Goal: Transaction & Acquisition: Purchase product/service

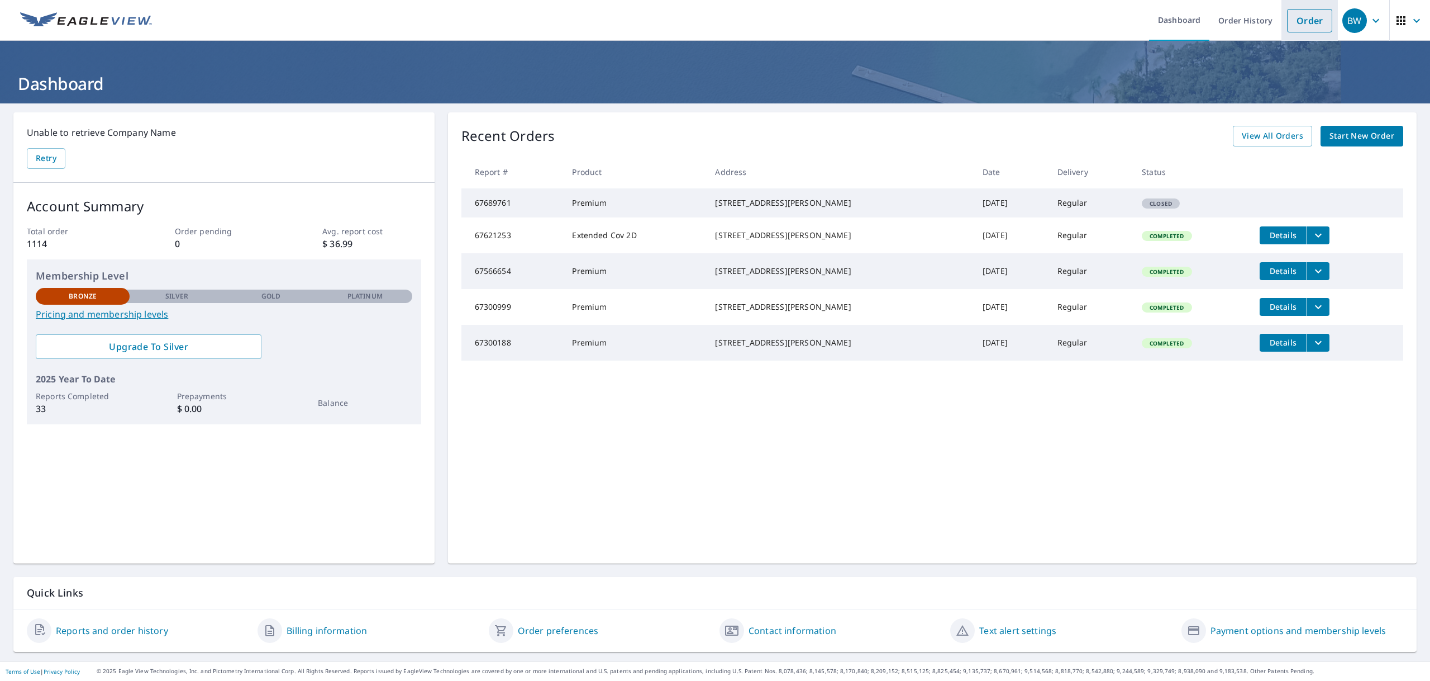
click at [1305, 23] on link "Order" at bounding box center [1309, 20] width 45 height 23
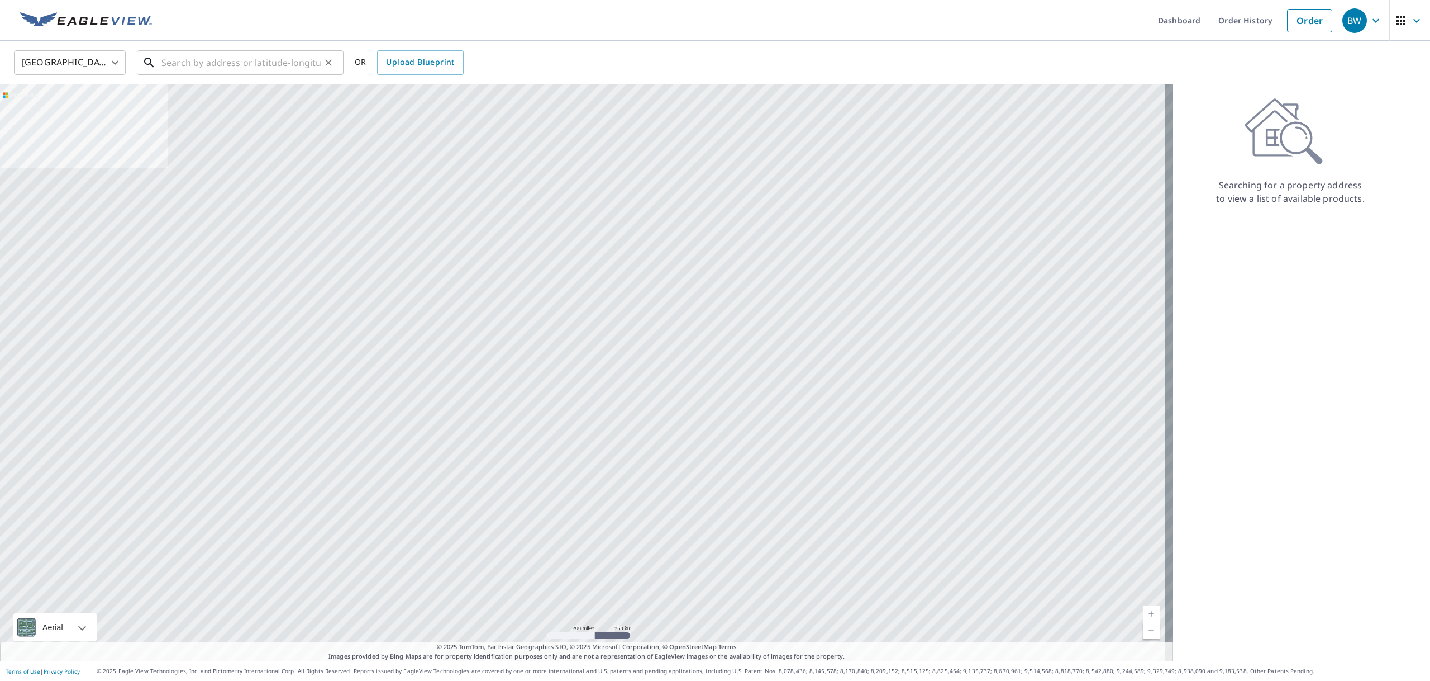
click at [279, 63] on input "text" at bounding box center [240, 62] width 159 height 31
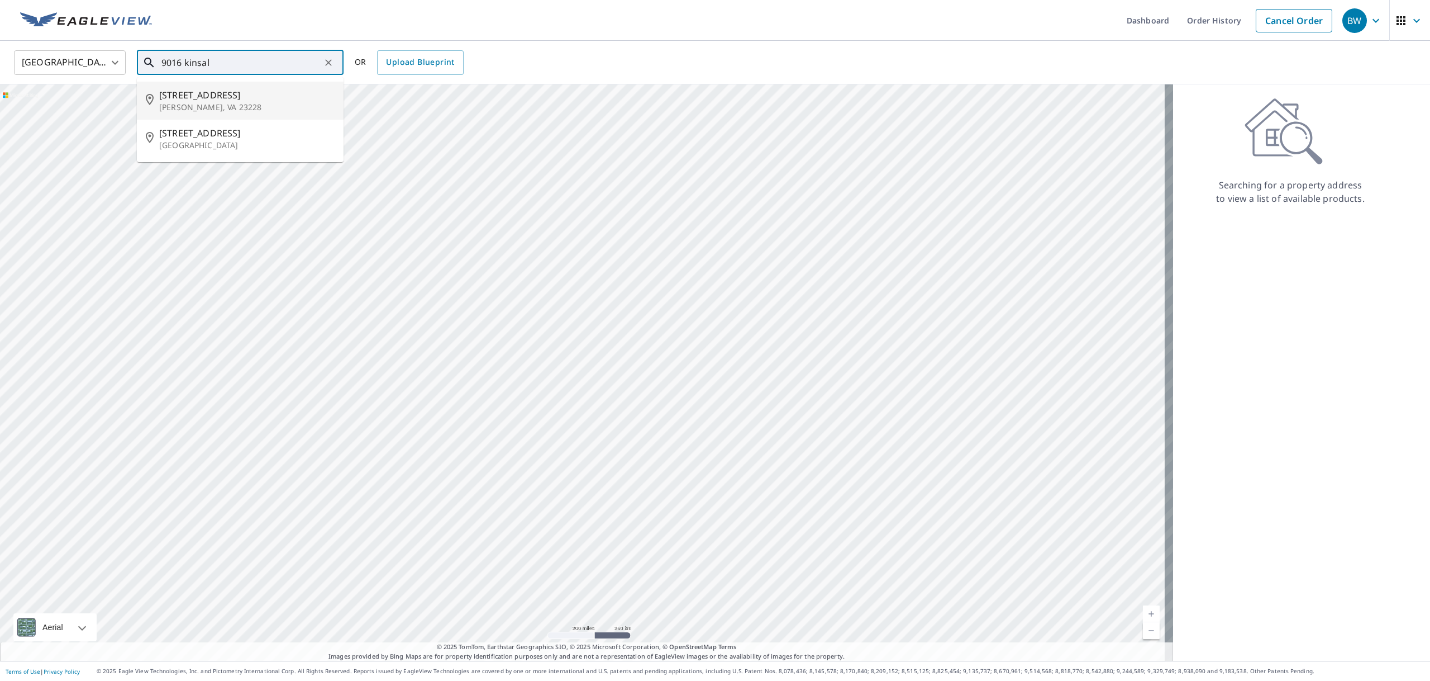
click at [249, 98] on span "[STREET_ADDRESS]" at bounding box center [246, 94] width 175 height 13
type input "[STREET_ADDRESS][PERSON_NAME]"
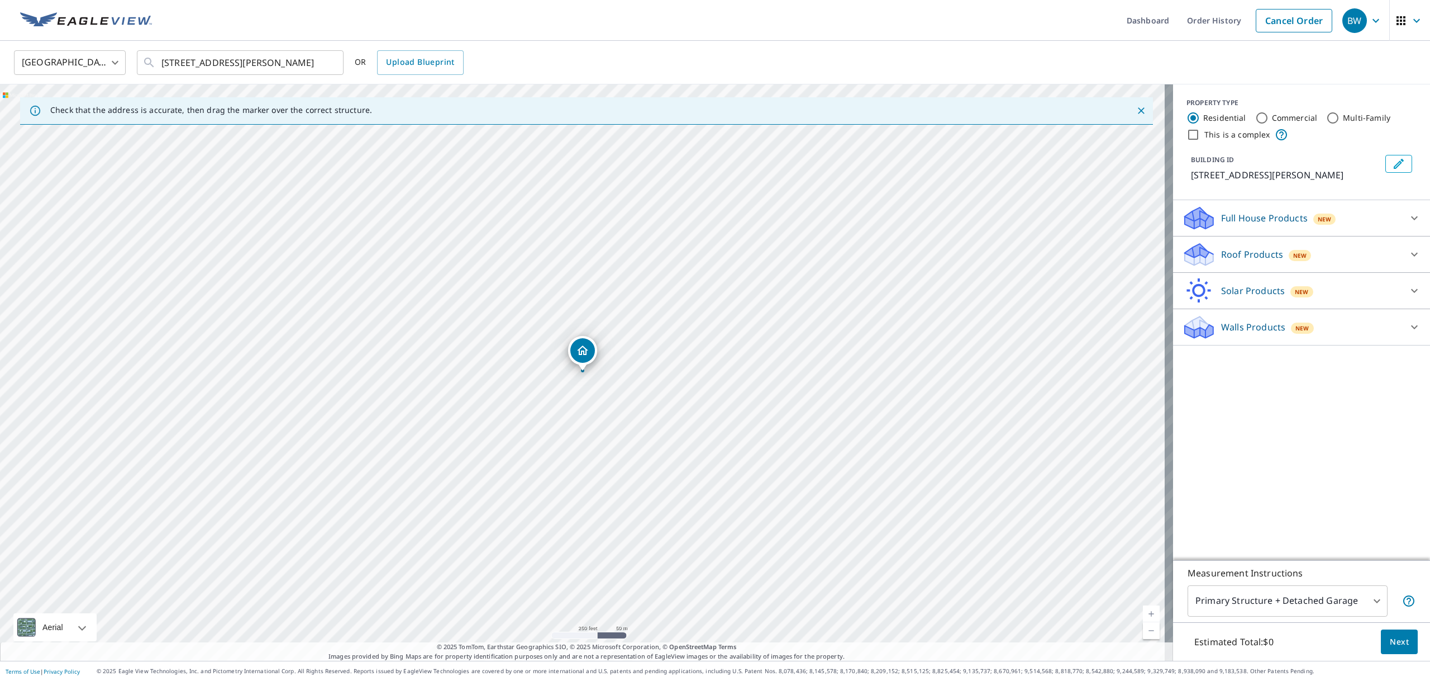
click at [1231, 253] on p "Roof Products" at bounding box center [1252, 254] width 62 height 13
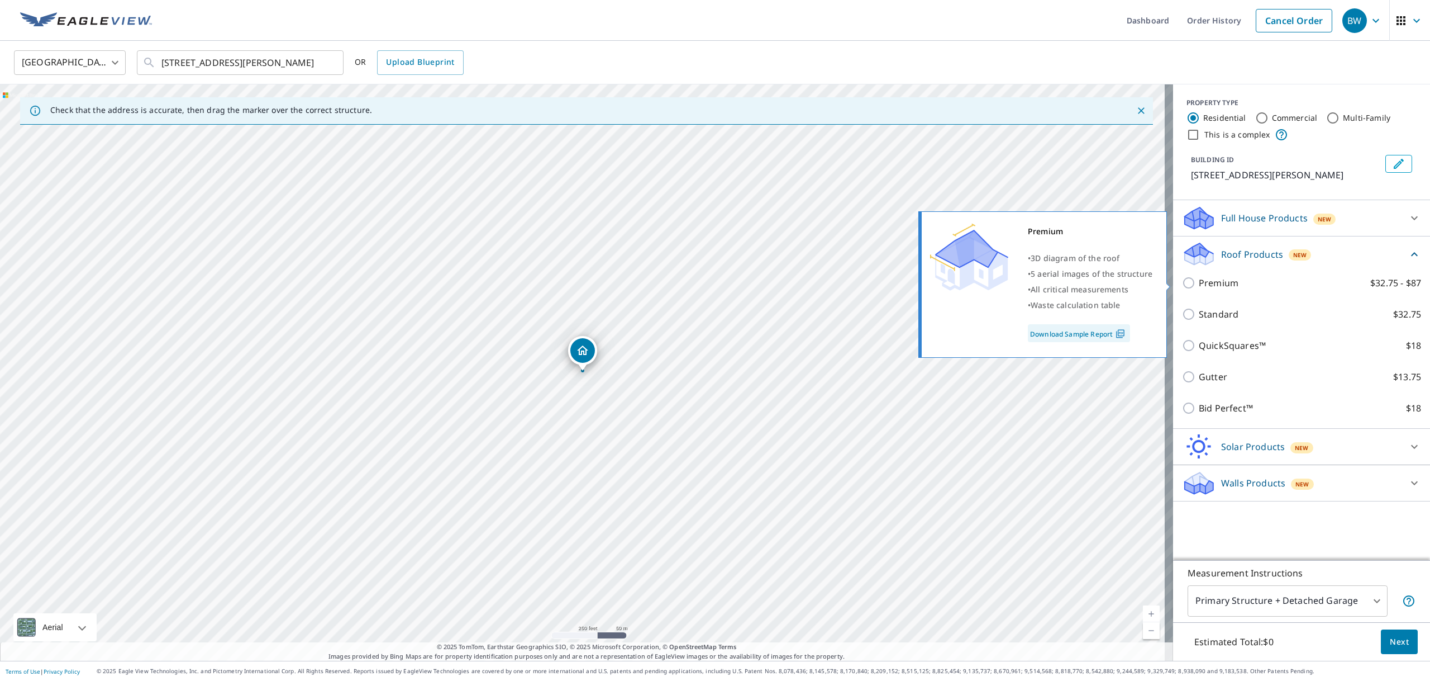
click at [1205, 279] on p "Premium" at bounding box center [1219, 282] width 40 height 13
click at [1199, 279] on input "Premium $32.75 - $87" at bounding box center [1190, 282] width 17 height 13
checkbox input "true"
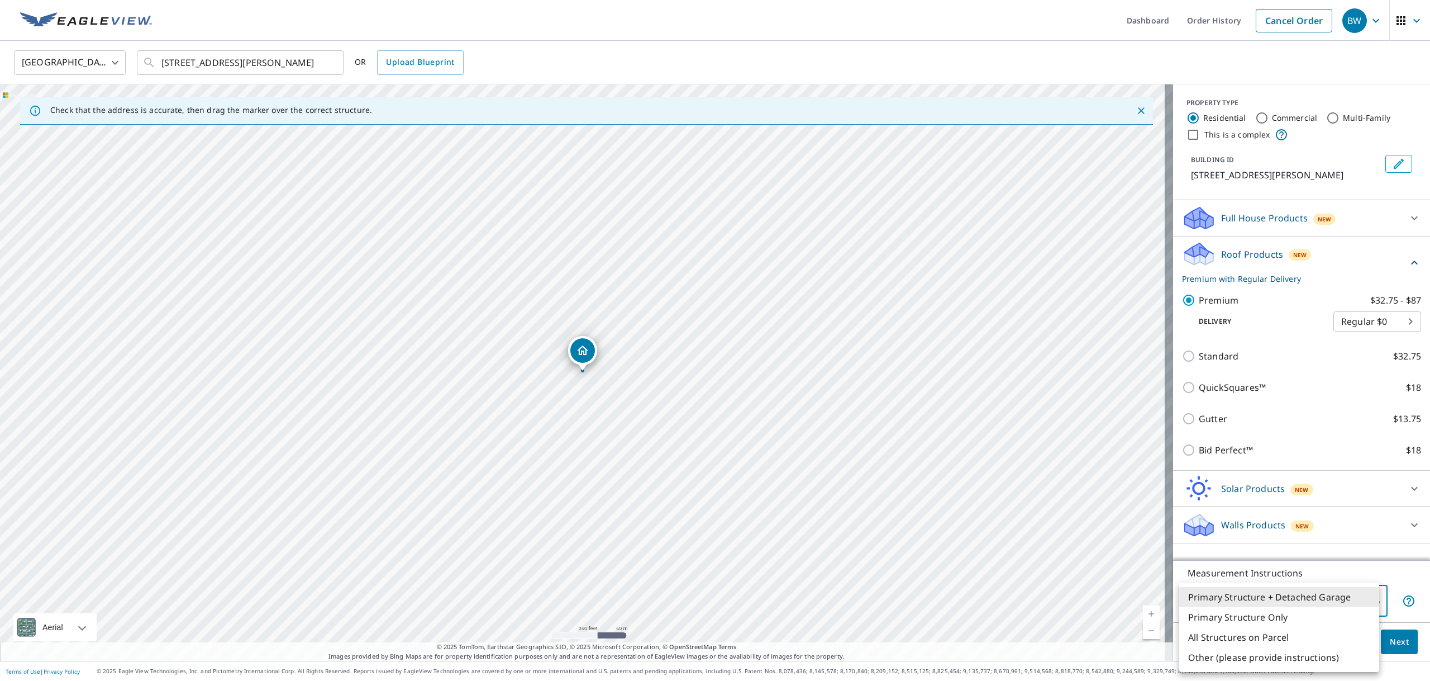
click at [1253, 597] on body "BW BW Dashboard Order History Cancel Order BW [GEOGRAPHIC_DATA] [GEOGRAPHIC_DAT…" at bounding box center [715, 340] width 1430 height 681
click at [1252, 617] on li "Primary Structure Only" at bounding box center [1279, 617] width 200 height 20
type input "2"
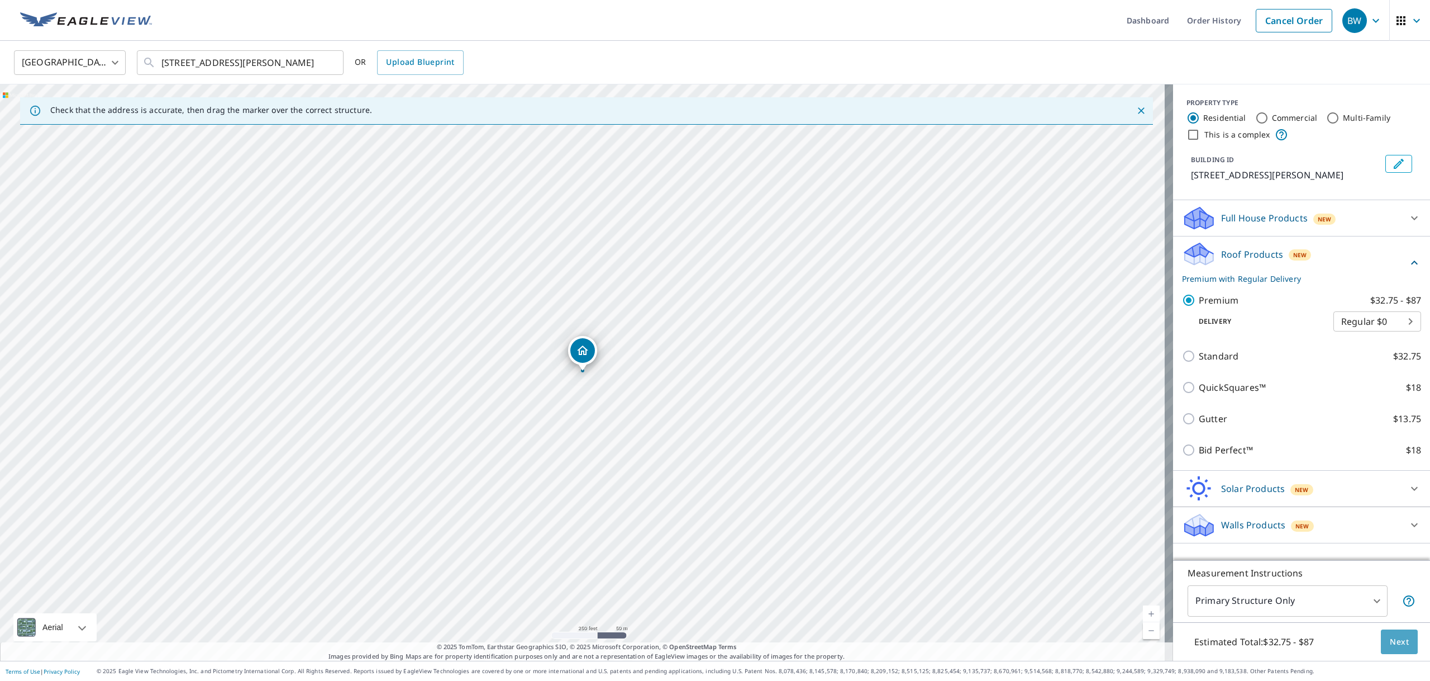
click at [1390, 640] on span "Next" at bounding box center [1399, 642] width 19 height 14
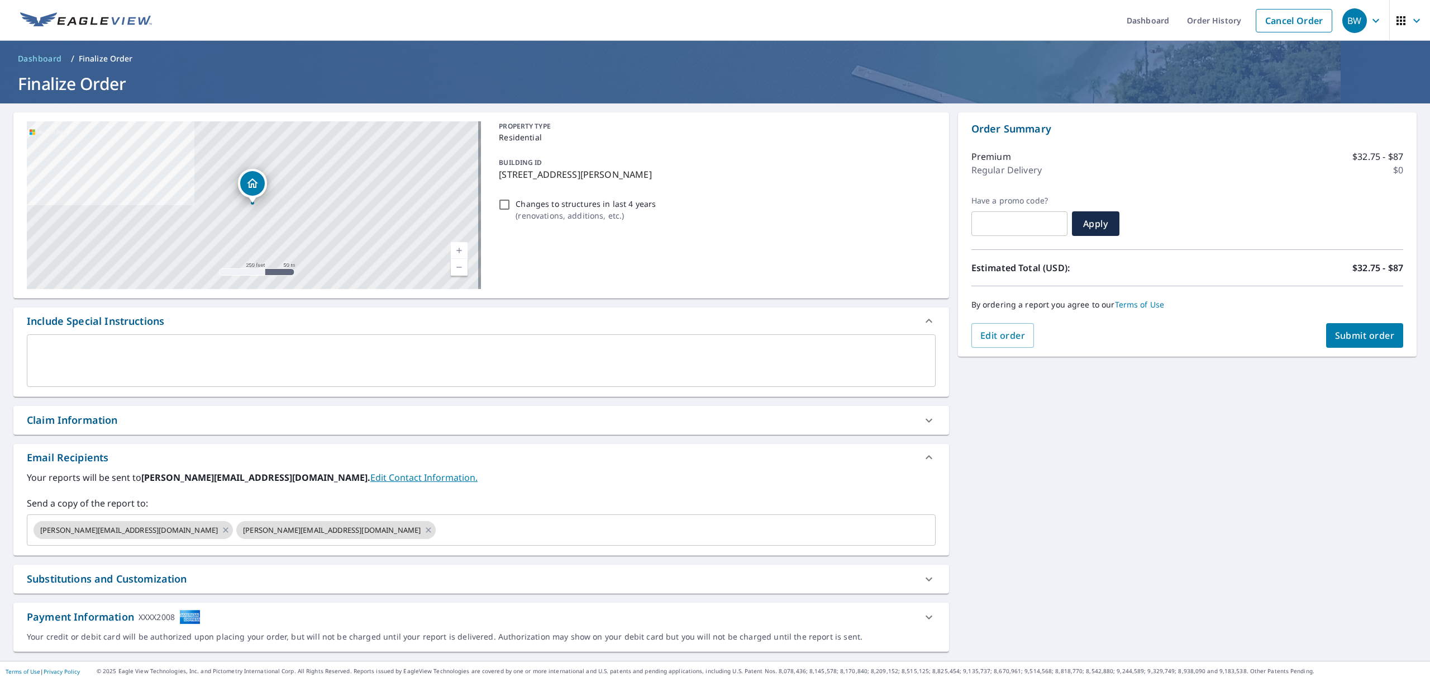
click at [148, 430] on div "Claim Information" at bounding box center [481, 420] width 936 height 28
checkbox input "true"
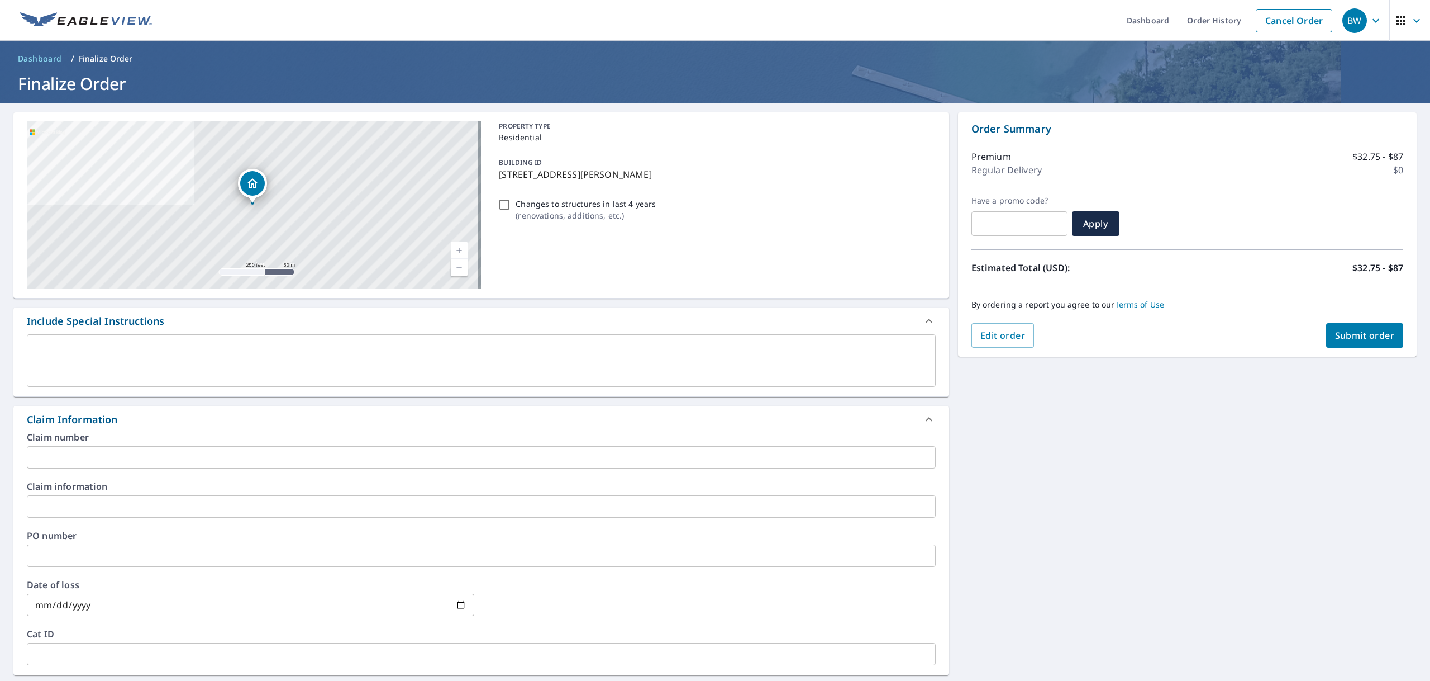
click at [142, 559] on input "text" at bounding box center [481, 555] width 909 height 22
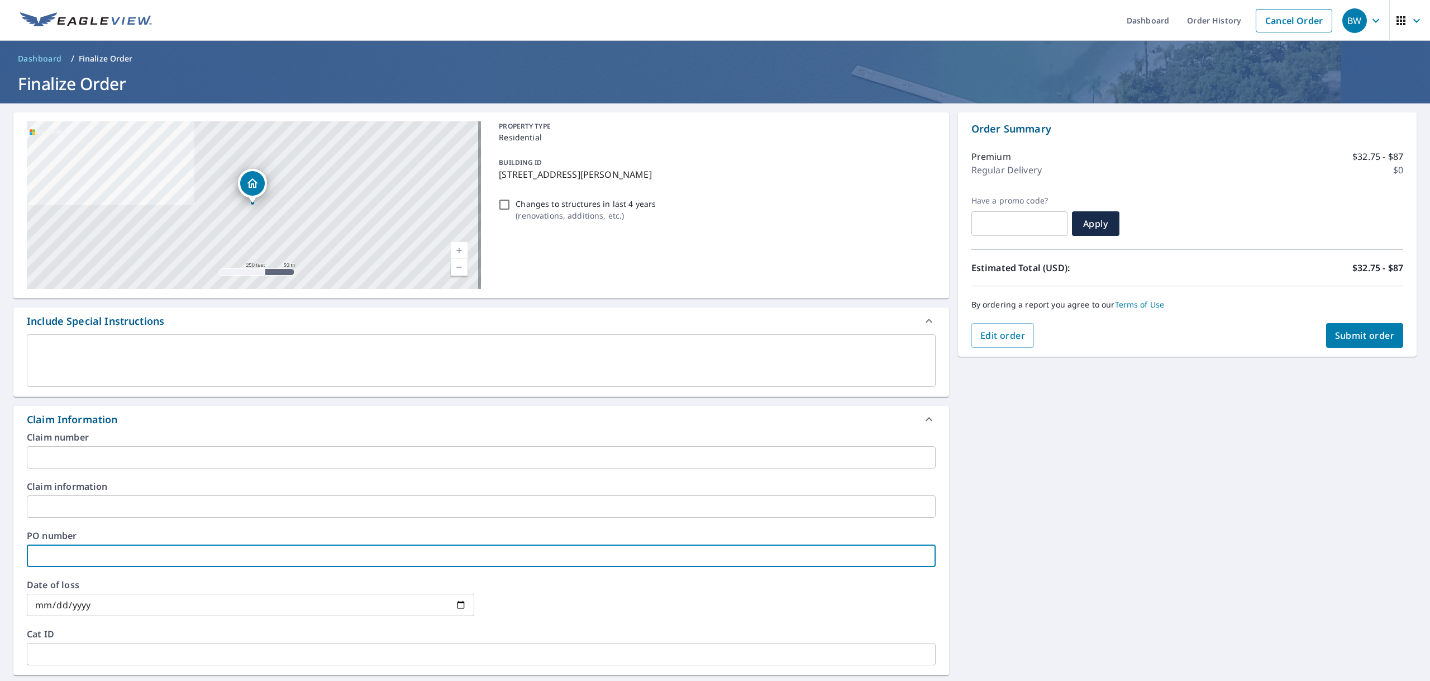
type input "C"
checkbox input "true"
type input "Ce"
checkbox input "true"
type input "Cel"
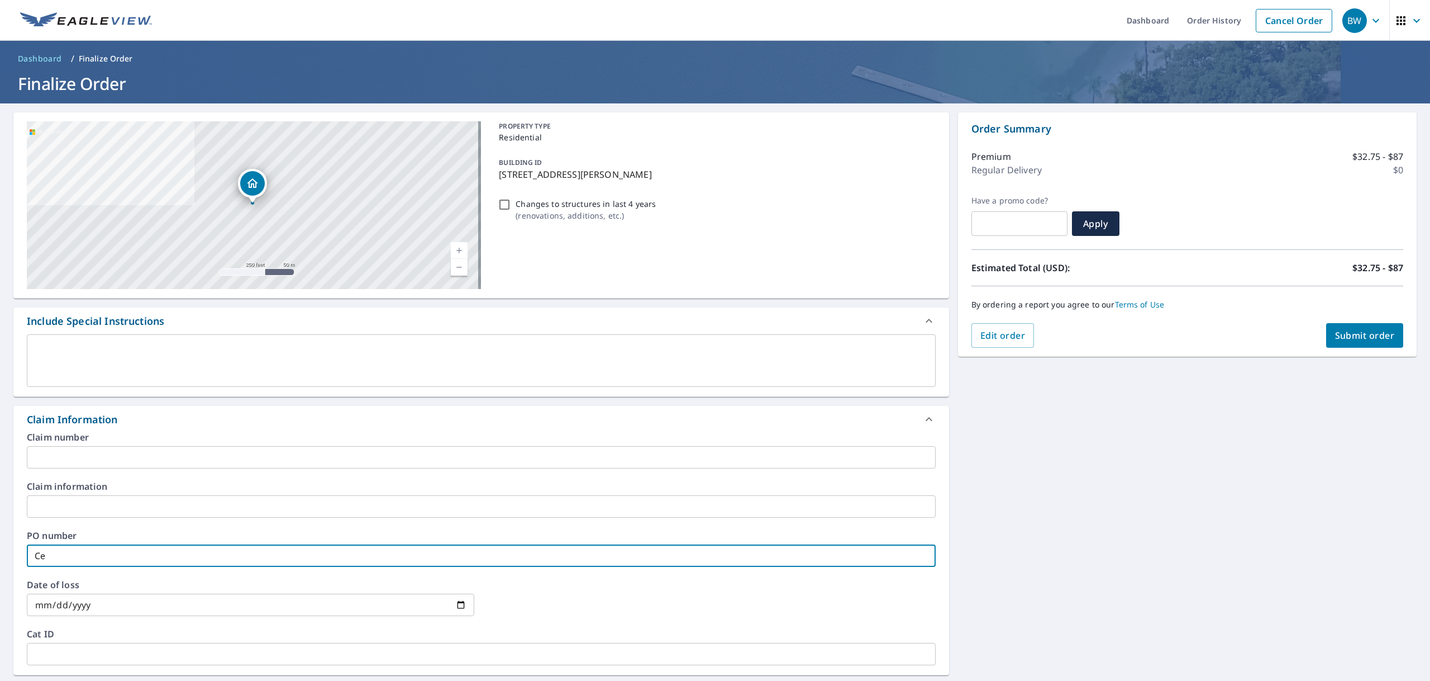
checkbox input "true"
type input "Ce"
checkbox input "true"
type input "Cec"
checkbox input "true"
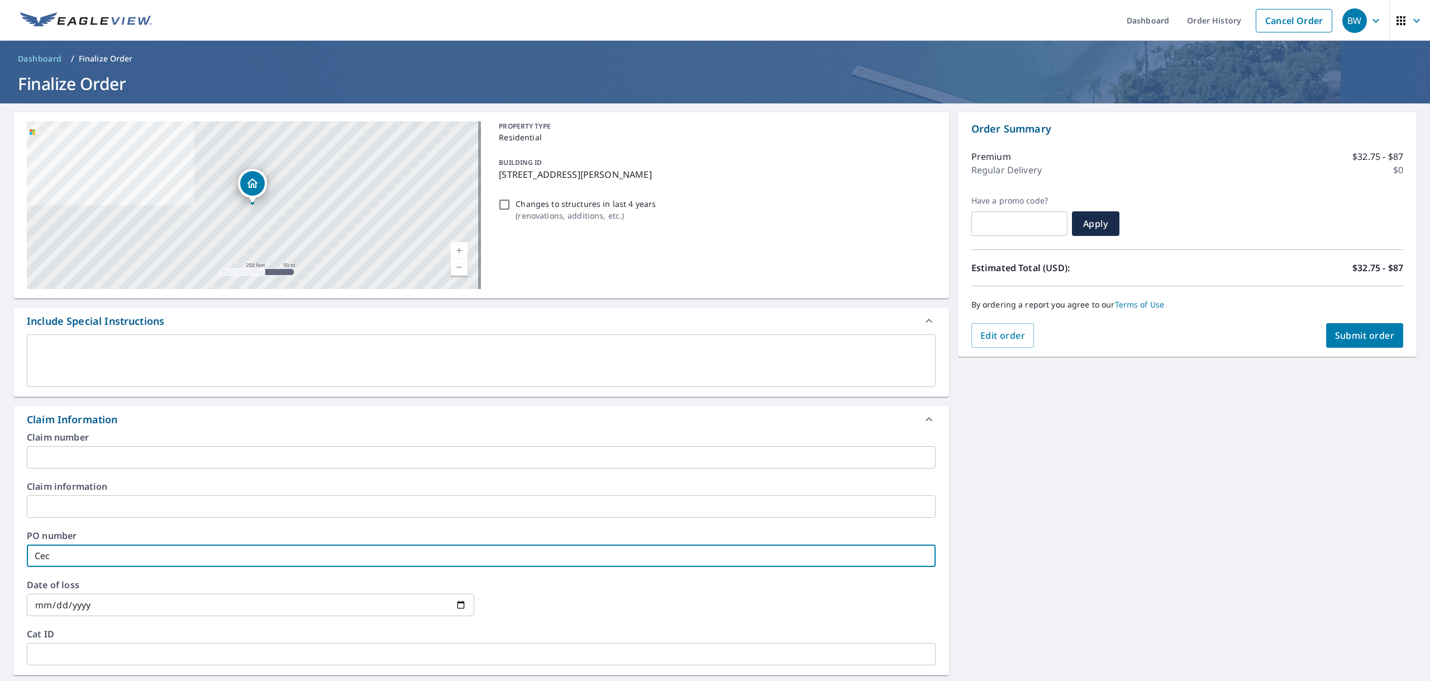
type input "Ceco"
checkbox input "true"
type input "Cecol"
checkbox input "true"
type input "Ceco"
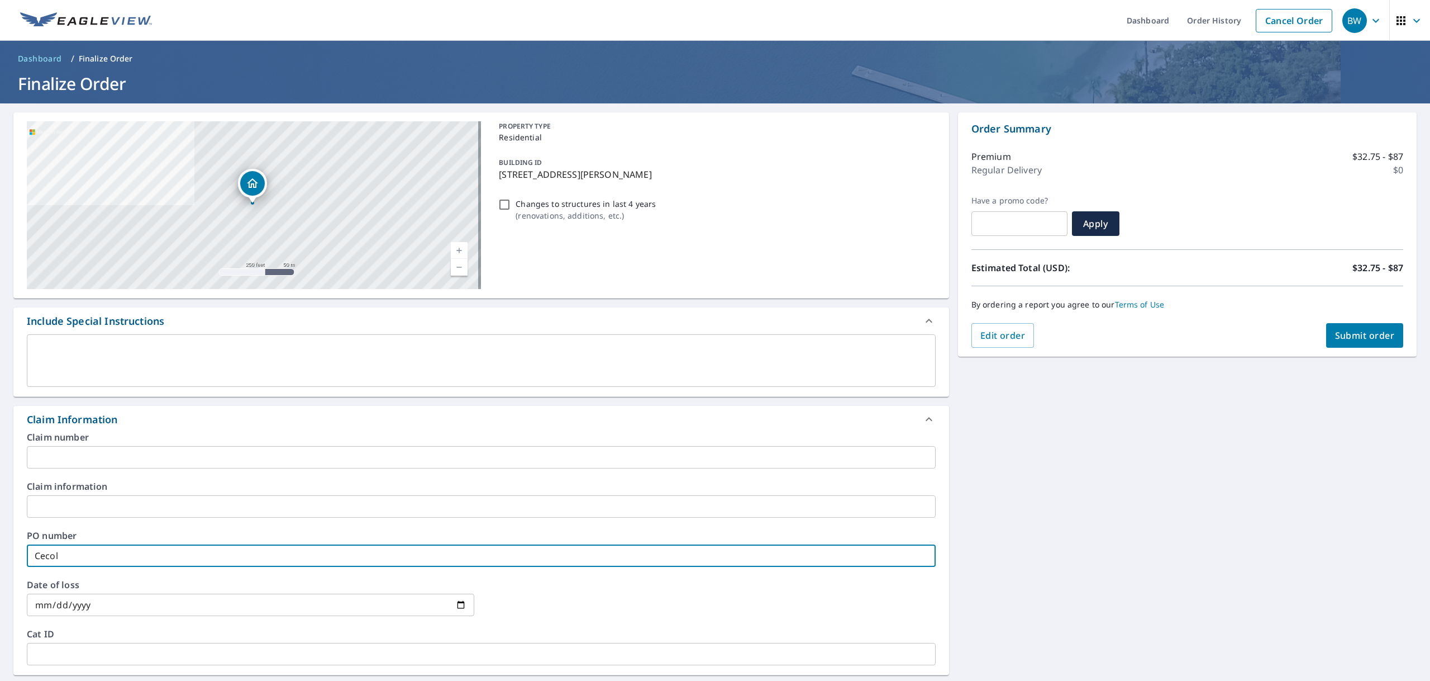
checkbox input "true"
type input "Cec"
checkbox input "true"
type input "Ceci"
checkbox input "true"
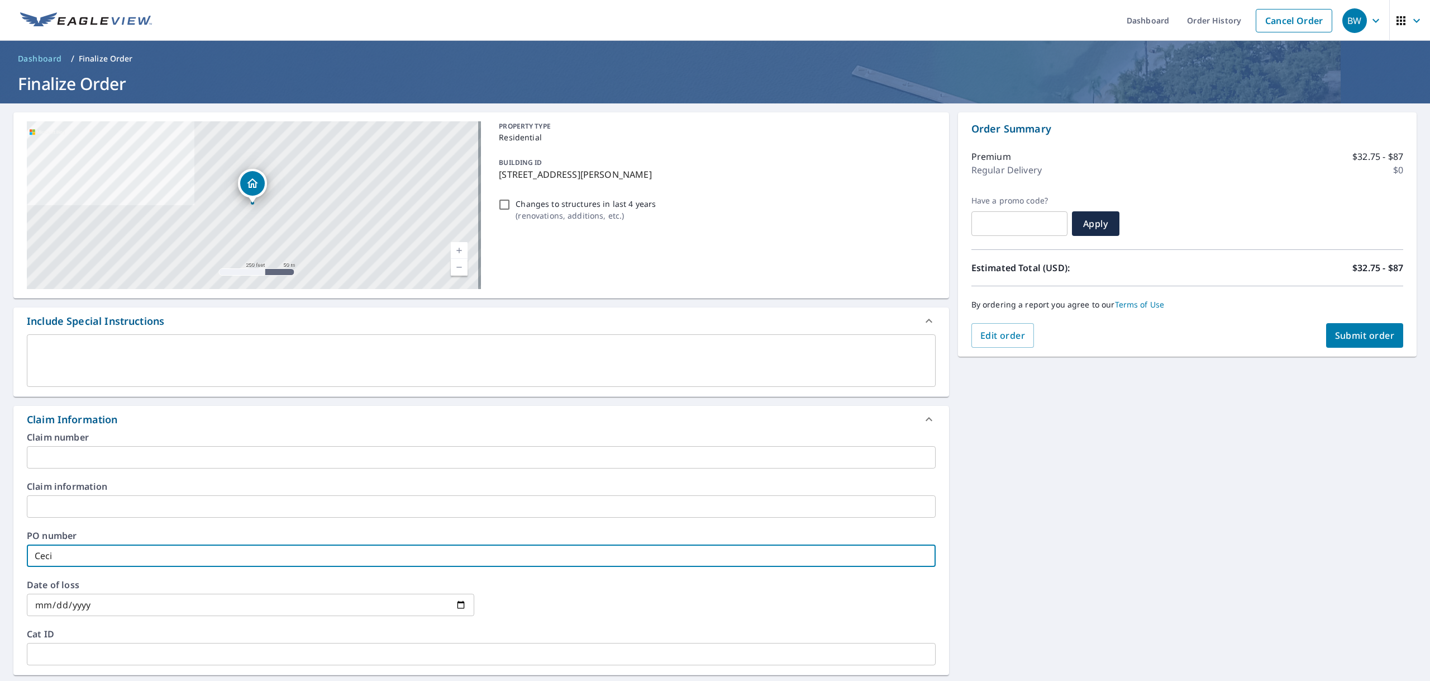
type input "[PERSON_NAME]"
checkbox input "true"
type input "[PERSON_NAME]"
checkbox input "true"
type input "[PERSON_NAME]"
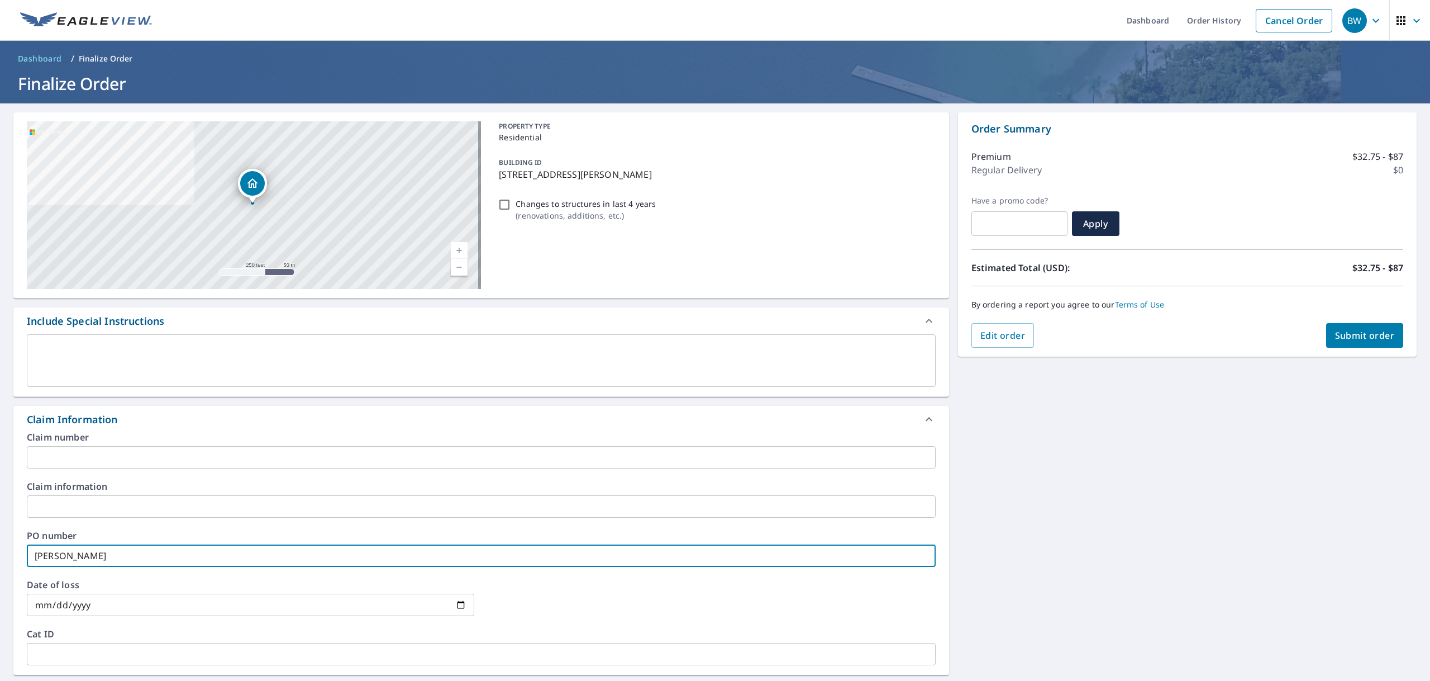
checkbox input "true"
type input "[PERSON_NAME]"
checkbox input "true"
type input "[PERSON_NAME]"
checkbox input "true"
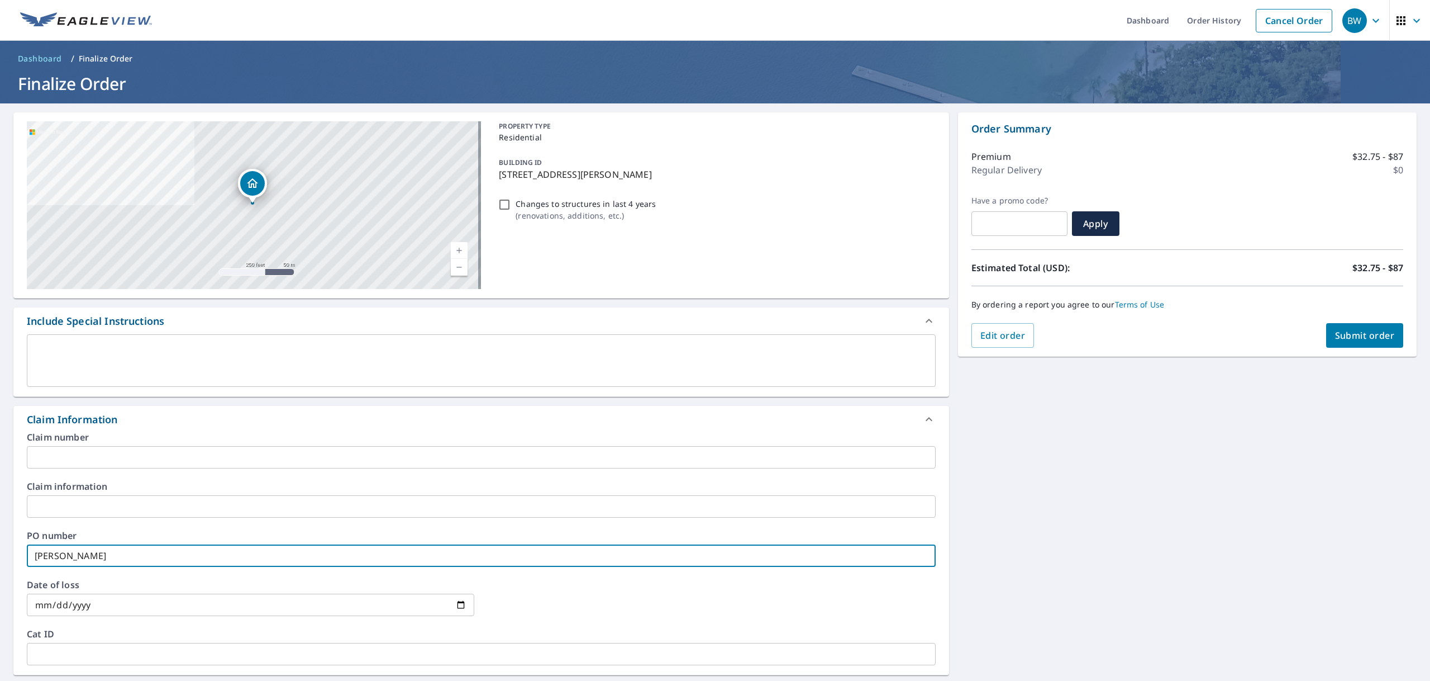
type input "[PERSON_NAME]"
checkbox input "true"
type input "[PERSON_NAME]"
checkbox input "true"
type input "[PERSON_NAME]"
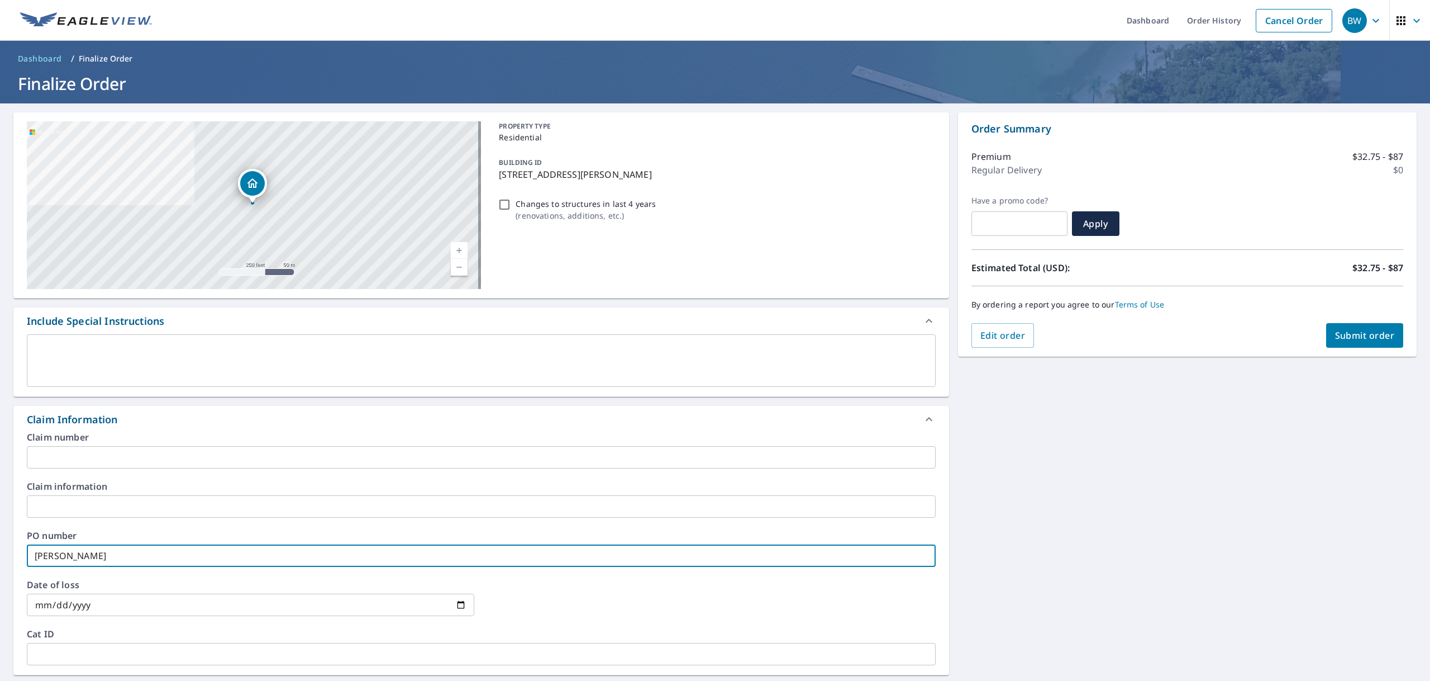
checkbox input "true"
type input "[PERSON_NAME]"
checkbox input "true"
type input "[PERSON_NAME]"
checkbox input "true"
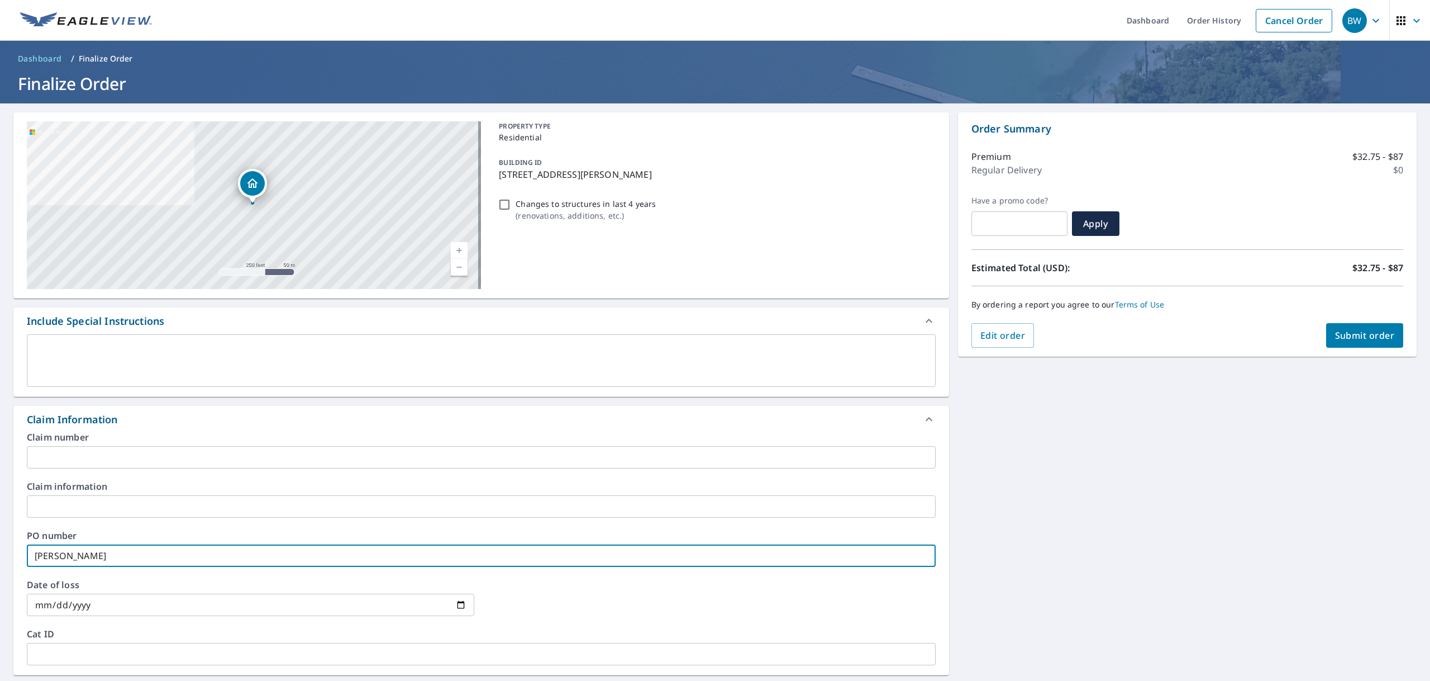
type input "[PERSON_NAME]"
click at [1355, 337] on span "Submit order" at bounding box center [1365, 335] width 60 height 12
checkbox input "true"
